Goal: Find contact information: Find contact information

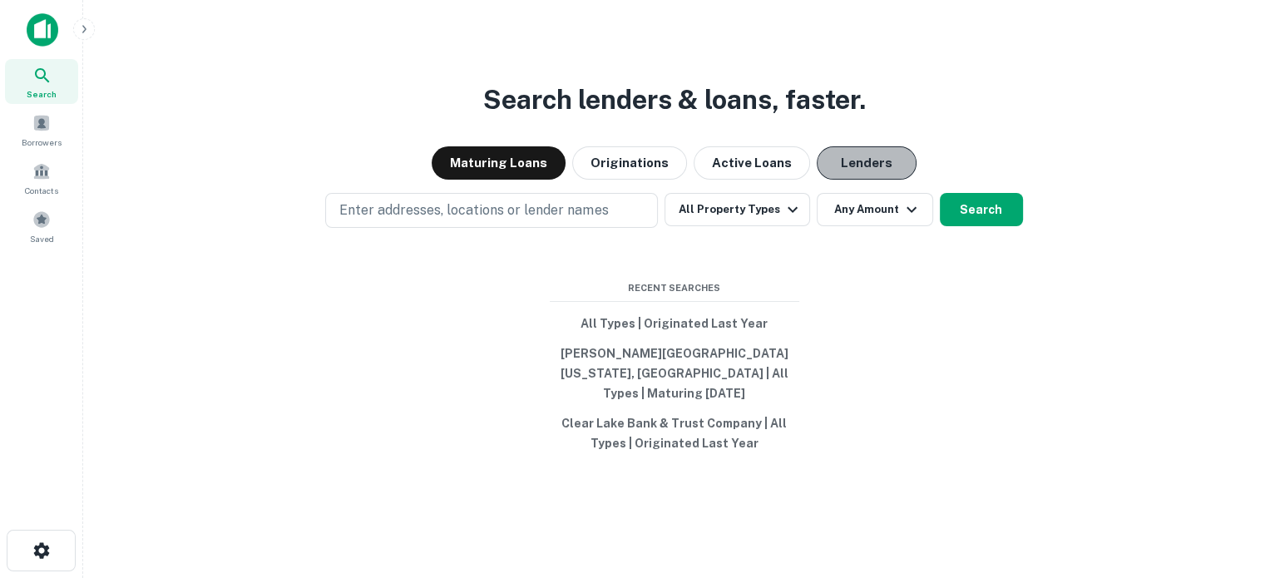
click at [894, 172] on button "Lenders" at bounding box center [867, 162] width 100 height 33
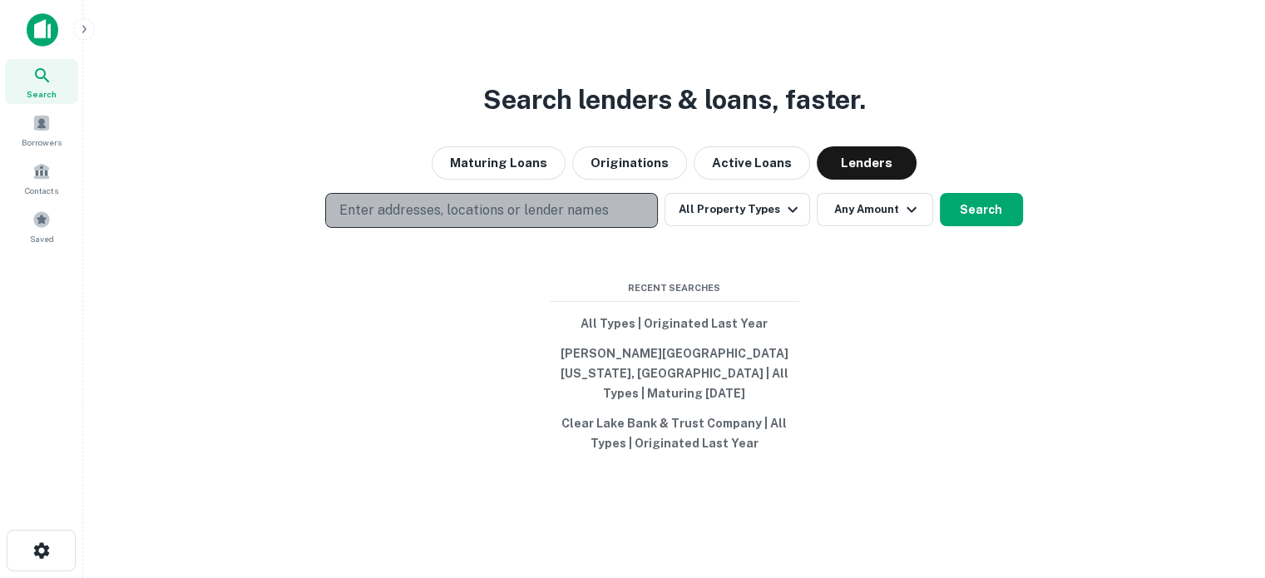
click at [559, 220] on p "Enter addresses, locations or lender names" at bounding box center [473, 210] width 269 height 20
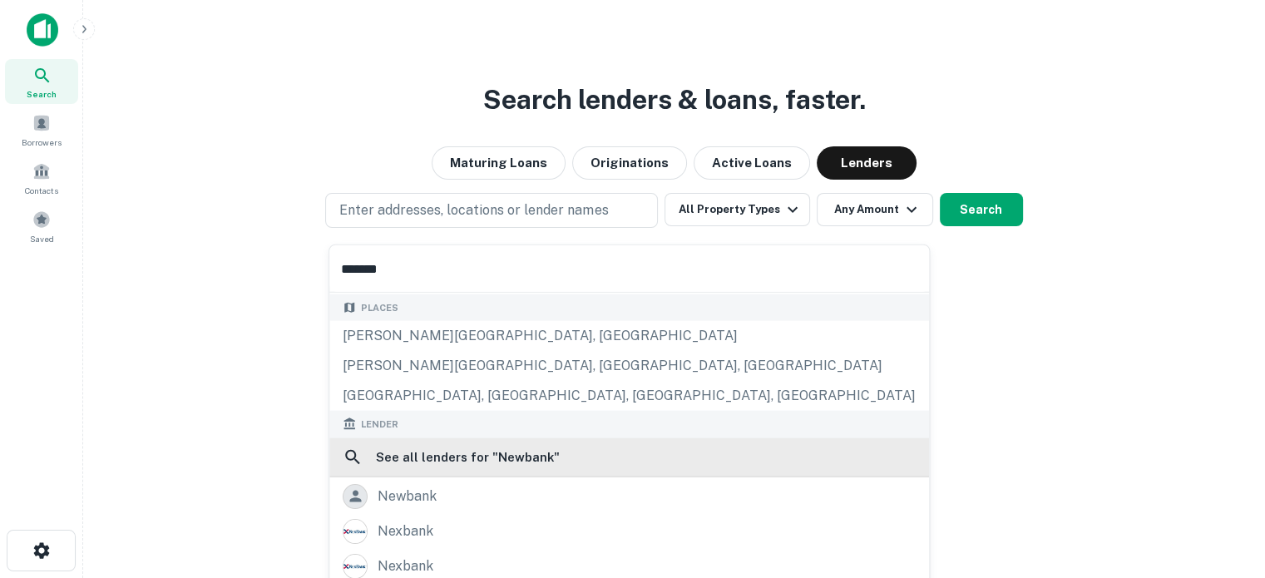
scroll to position [205, 0]
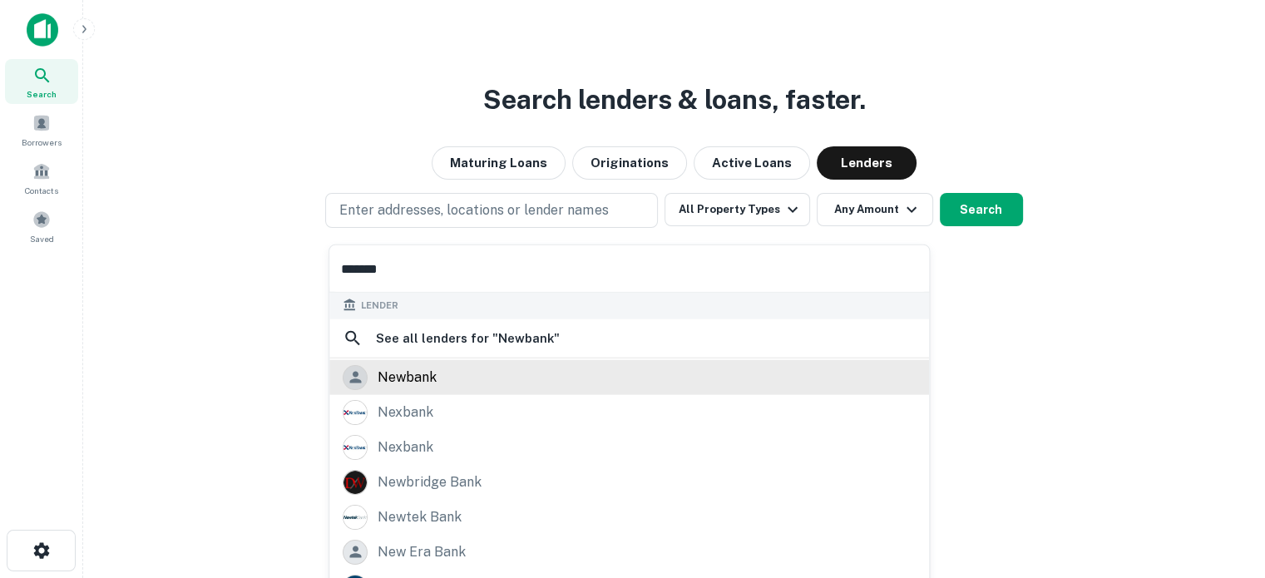
type input "*******"
click at [444, 385] on div "newbank" at bounding box center [629, 376] width 573 height 25
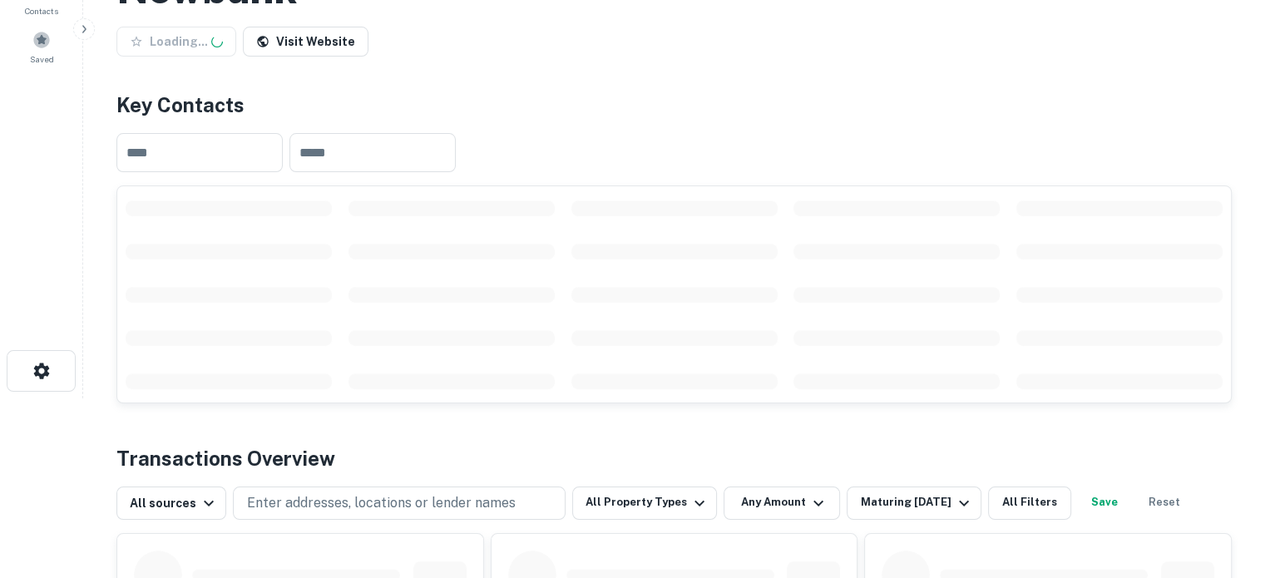
scroll to position [250, 0]
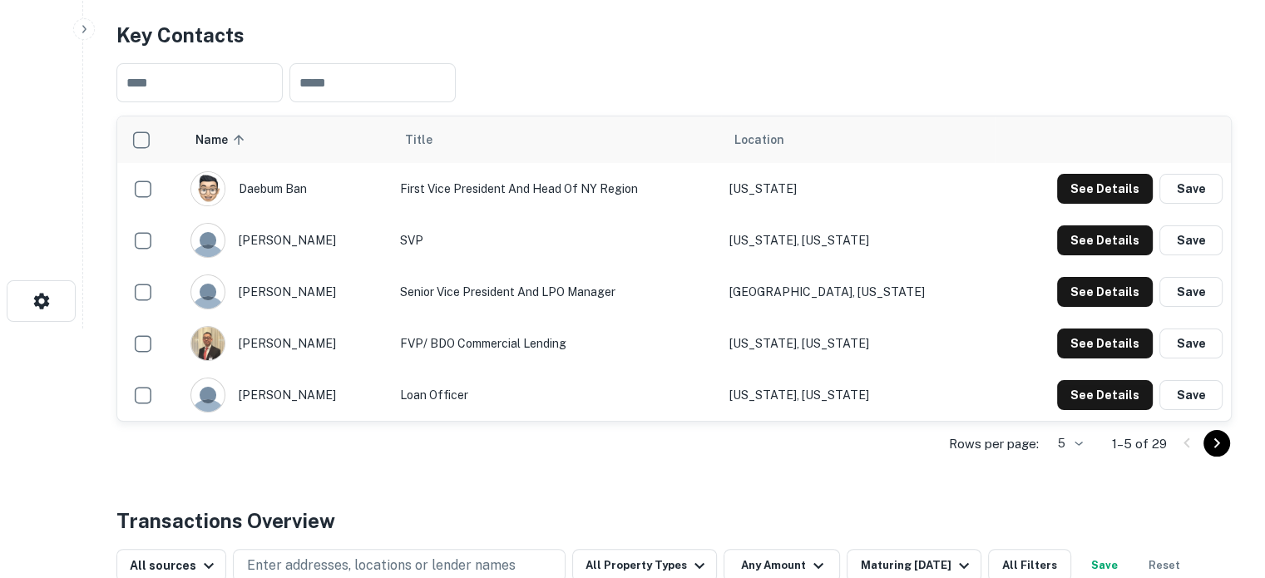
click at [555, 509] on div "Transactions Overview" at bounding box center [673, 521] width 1115 height 30
click at [1078, 329] on body "Search Borrowers Contacts Saved Back to search Newbank Save Lender Visit Websit…" at bounding box center [632, 39] width 1265 height 578
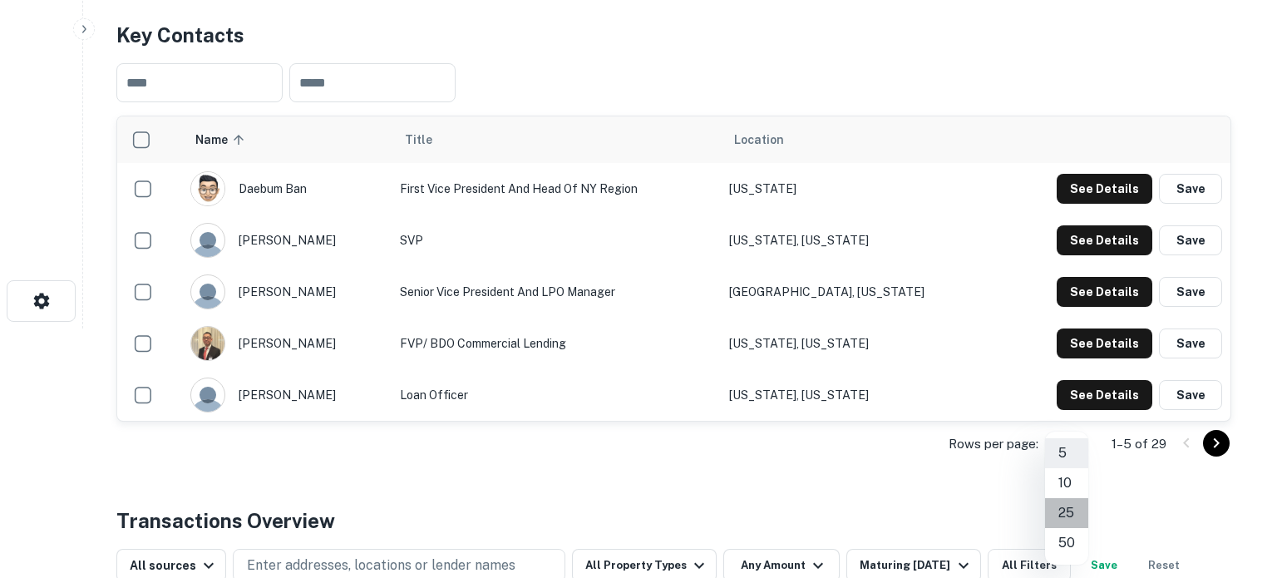
click at [1068, 506] on li "25" at bounding box center [1066, 513] width 43 height 30
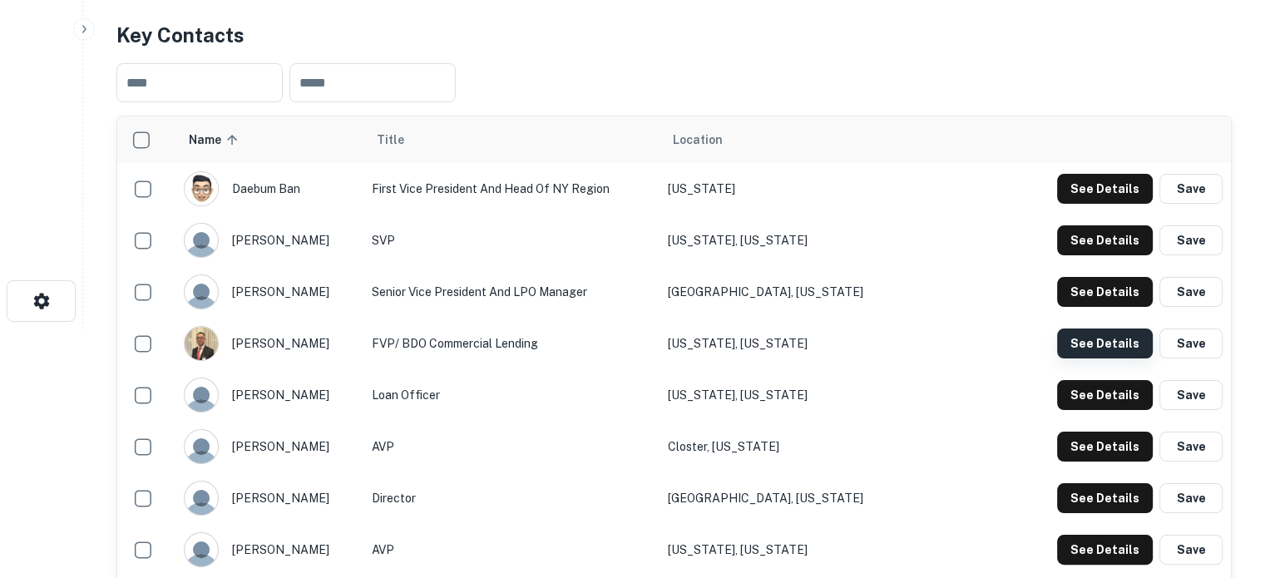
click at [1081, 338] on button "See Details" at bounding box center [1105, 344] width 96 height 30
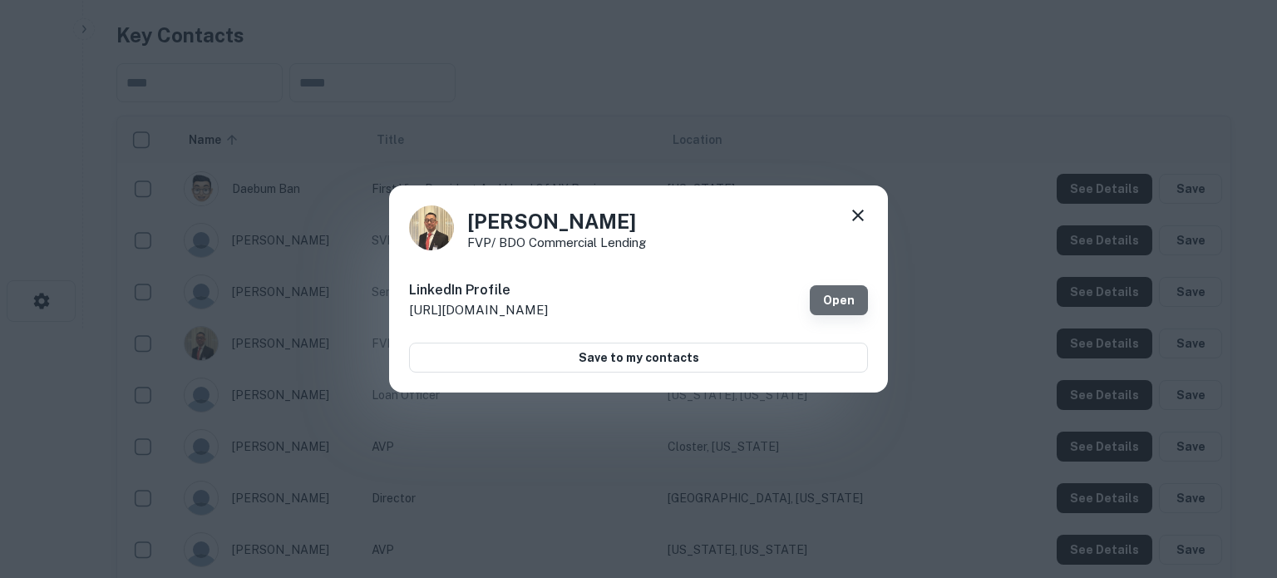
click at [862, 297] on link "Open" at bounding box center [839, 300] width 58 height 30
drag, startPoint x: 472, startPoint y: 220, endPoint x: 586, endPoint y: 217, distance: 113.1
click at [586, 217] on h4 "[PERSON_NAME]" at bounding box center [556, 221] width 179 height 30
copy h4 "[PERSON_NAME]"
click at [480, 257] on div "[PERSON_NAME] FVP/ BDO Commercial Lending LinkedIn Profile [URL][DOMAIN_NAME] O…" at bounding box center [638, 289] width 499 height 208
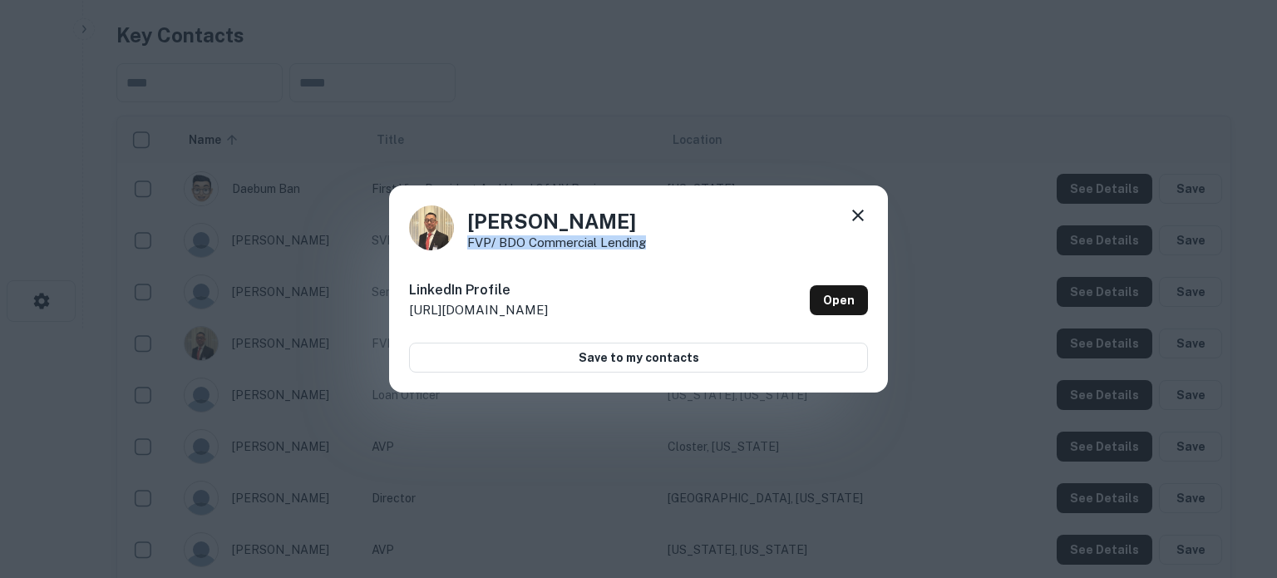
drag, startPoint x: 468, startPoint y: 245, endPoint x: 662, endPoint y: 246, distance: 193.8
click at [662, 246] on div "[PERSON_NAME] FVP/ BDO Commercial Lending" at bounding box center [638, 227] width 459 height 45
copy p "FVP/ BDO Commercial Lending"
click at [855, 215] on icon at bounding box center [858, 215] width 20 height 20
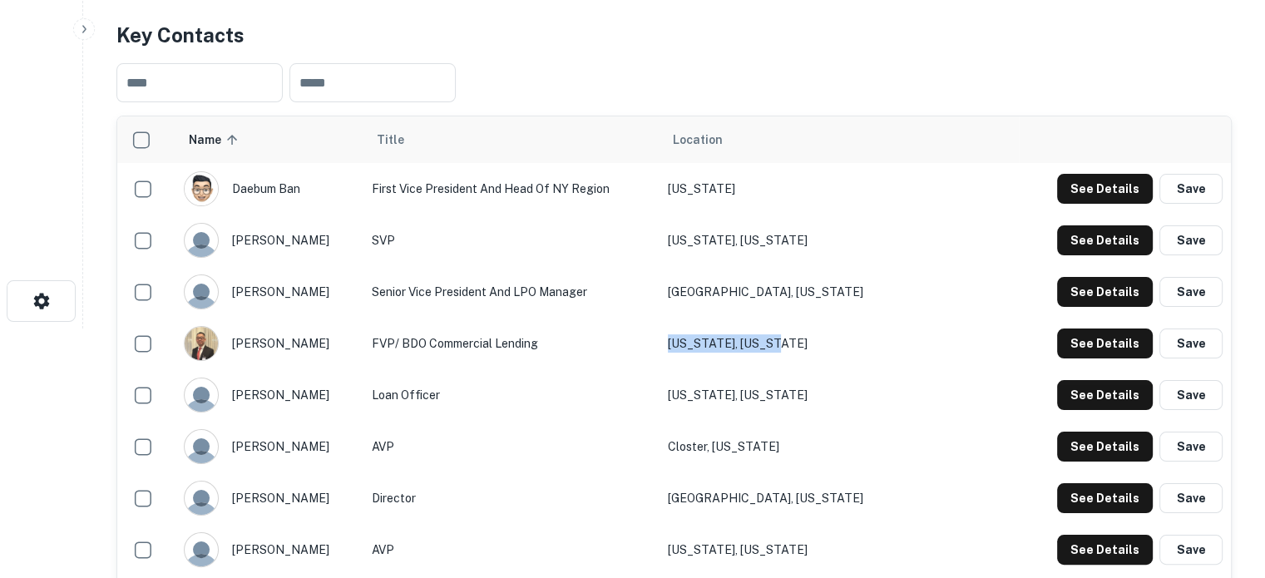
drag, startPoint x: 759, startPoint y: 348, endPoint x: 890, endPoint y: 345, distance: 130.6
click at [890, 345] on td "[US_STATE], [US_STATE]" at bounding box center [839, 344] width 359 height 52
copy td "[US_STATE], [US_STATE]"
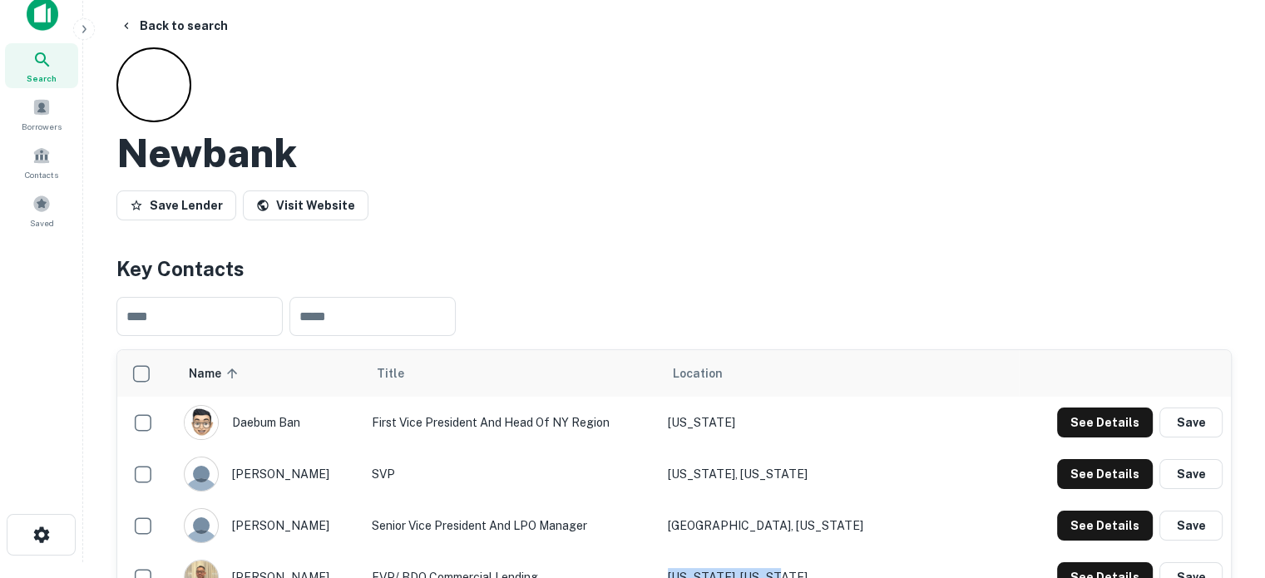
scroll to position [0, 0]
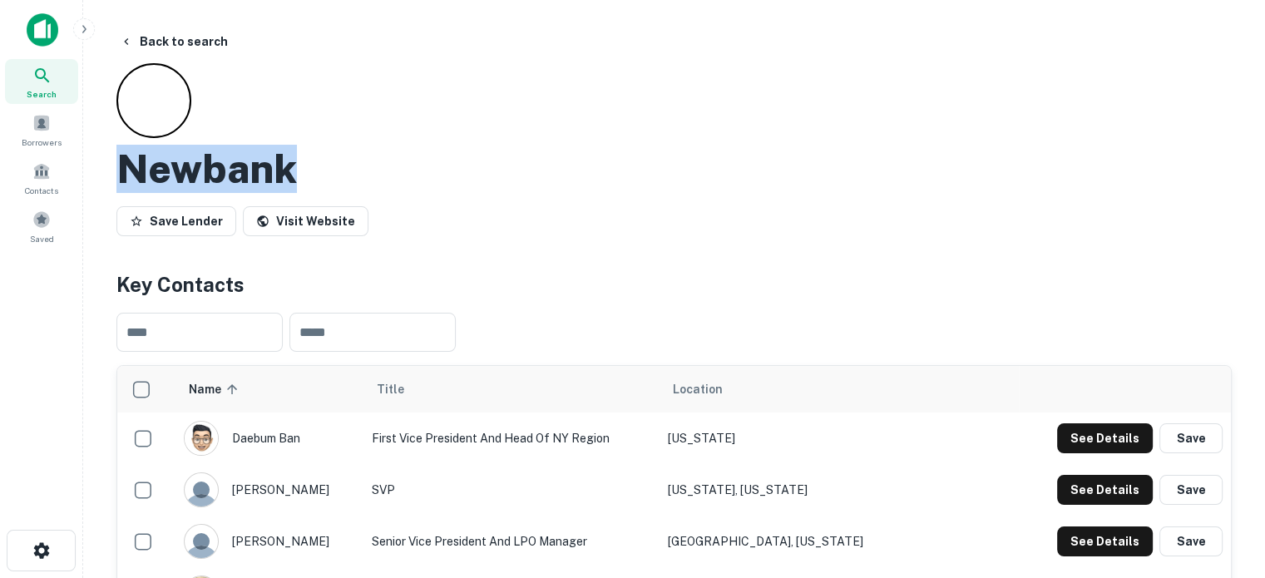
drag, startPoint x: 123, startPoint y: 166, endPoint x: 296, endPoint y: 167, distance: 173.0
click at [296, 167] on h2 "Newbank" at bounding box center [206, 169] width 180 height 48
copy h2 "Newbank"
click at [224, 138] on div "Newbank Save Lender Visit Website" at bounding box center [673, 153] width 1115 height 180
drag, startPoint x: 113, startPoint y: 170, endPoint x: 341, endPoint y: 166, distance: 227.9
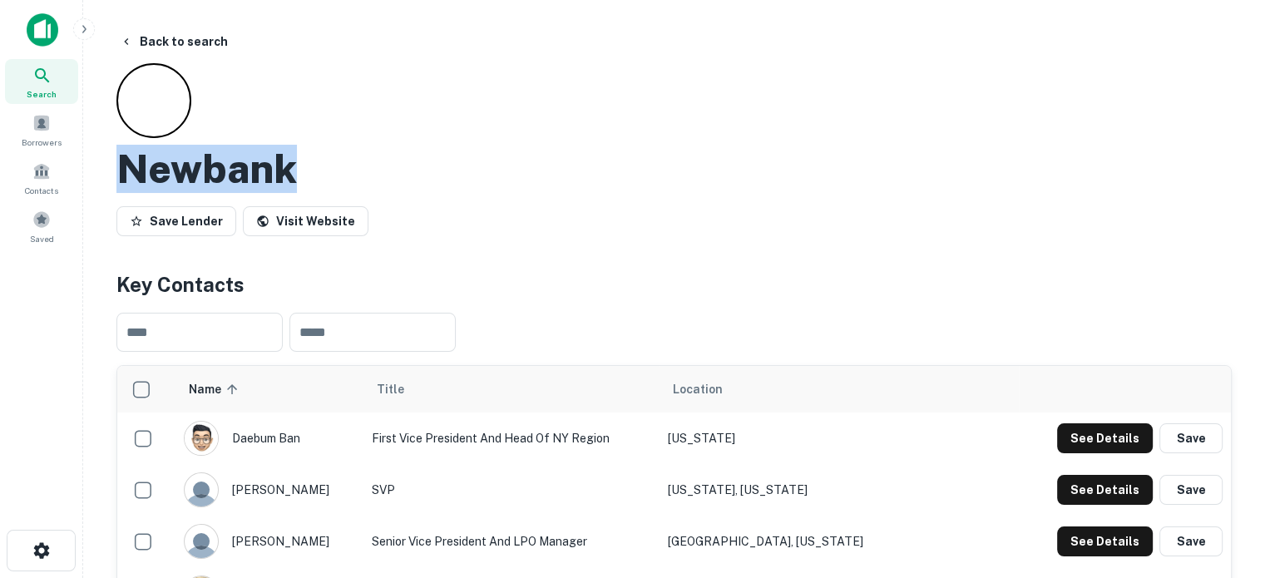
copy h2 "Newbank"
